Goal: Navigation & Orientation: Find specific page/section

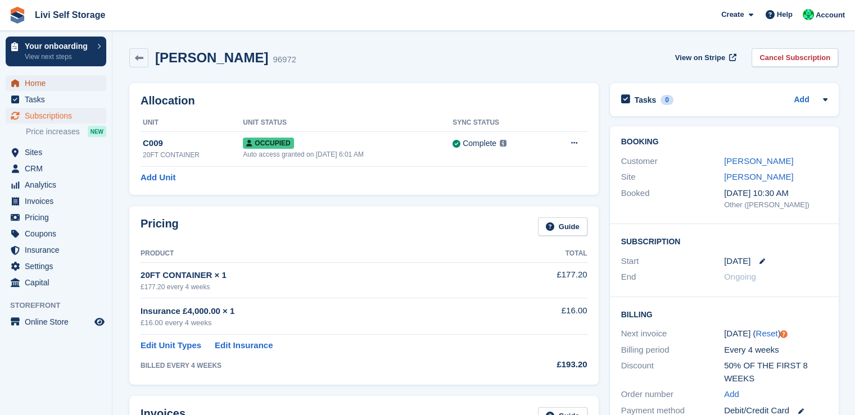
drag, startPoint x: 0, startPoint y: 0, endPoint x: 42, endPoint y: 85, distance: 94.5
click at [42, 85] on span "Home" at bounding box center [58, 83] width 67 height 16
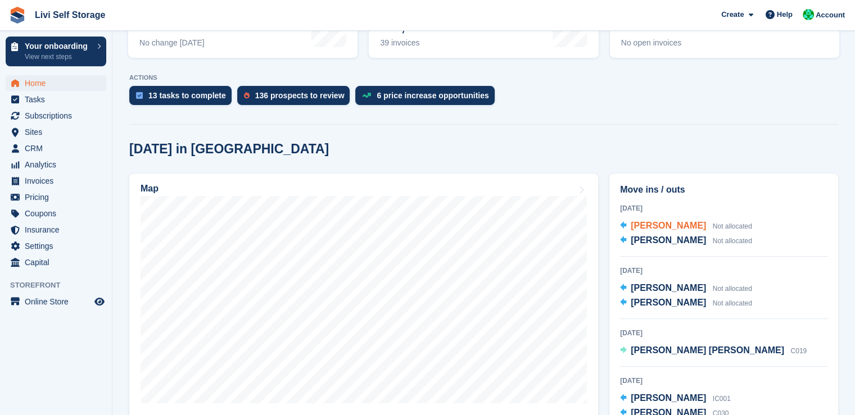
click at [662, 224] on span "[PERSON_NAME]" at bounding box center [668, 226] width 75 height 10
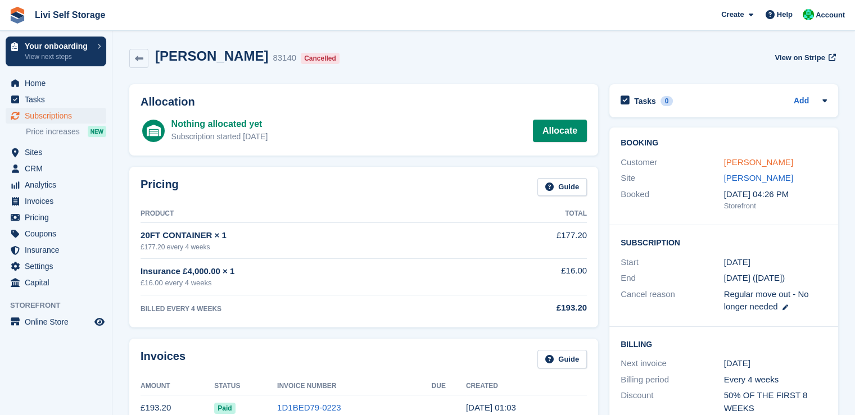
click at [759, 157] on link "[PERSON_NAME]" at bounding box center [758, 162] width 69 height 10
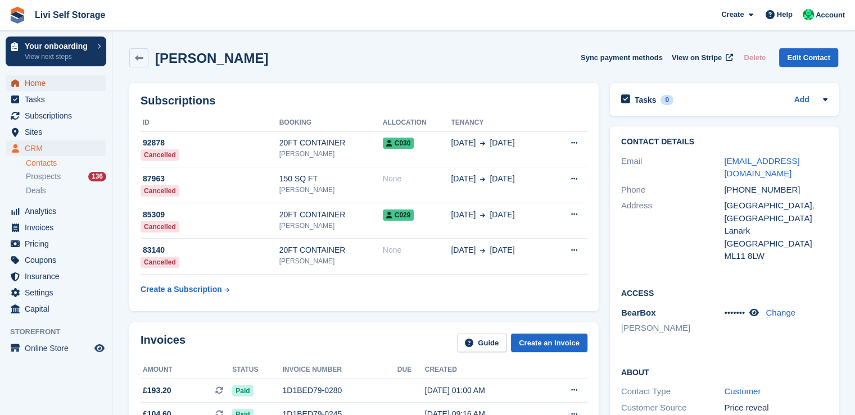
click at [38, 83] on span "Home" at bounding box center [58, 83] width 67 height 16
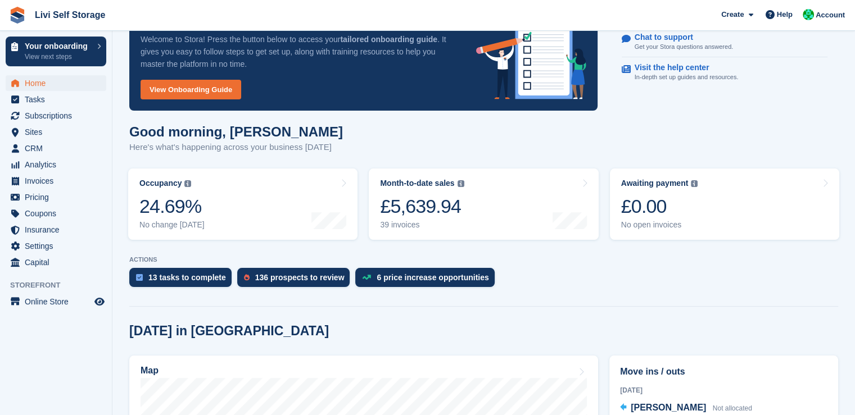
scroll to position [189, 0]
